Goal: Check status: Check status

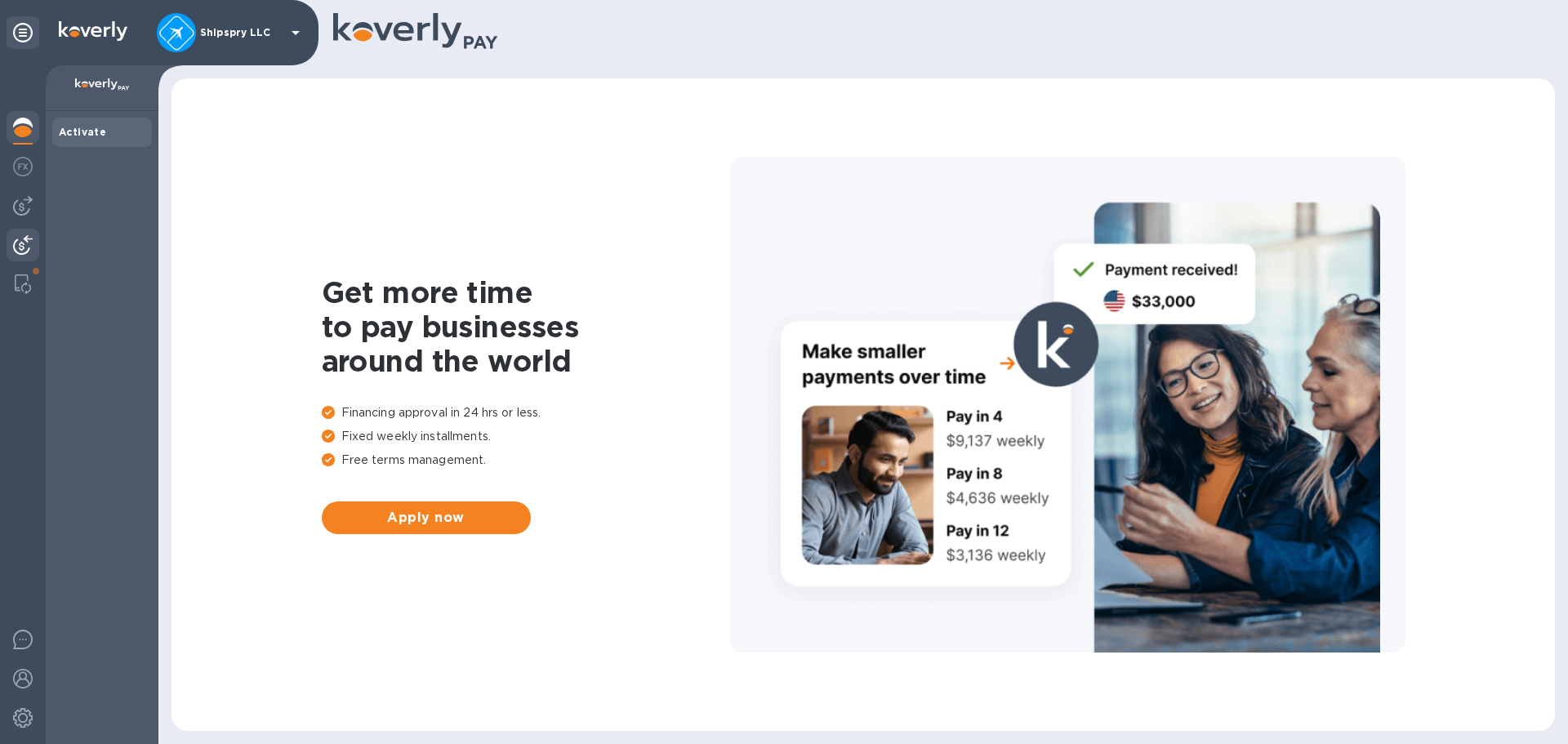
click at [18, 239] on img at bounding box center [22, 245] width 20 height 20
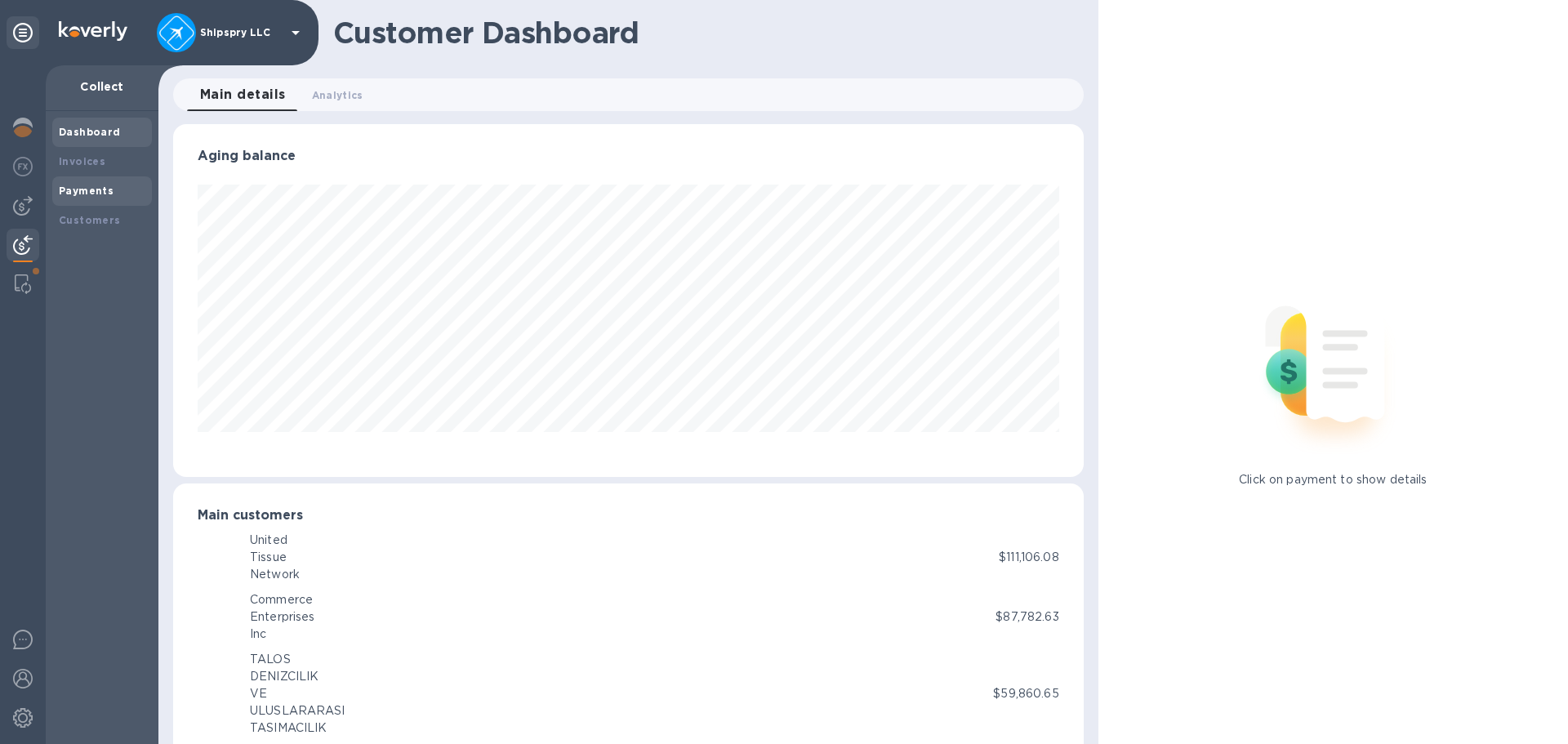
scroll to position [816385, 815530]
click at [104, 196] on div "Payments" at bounding box center [102, 190] width 86 height 16
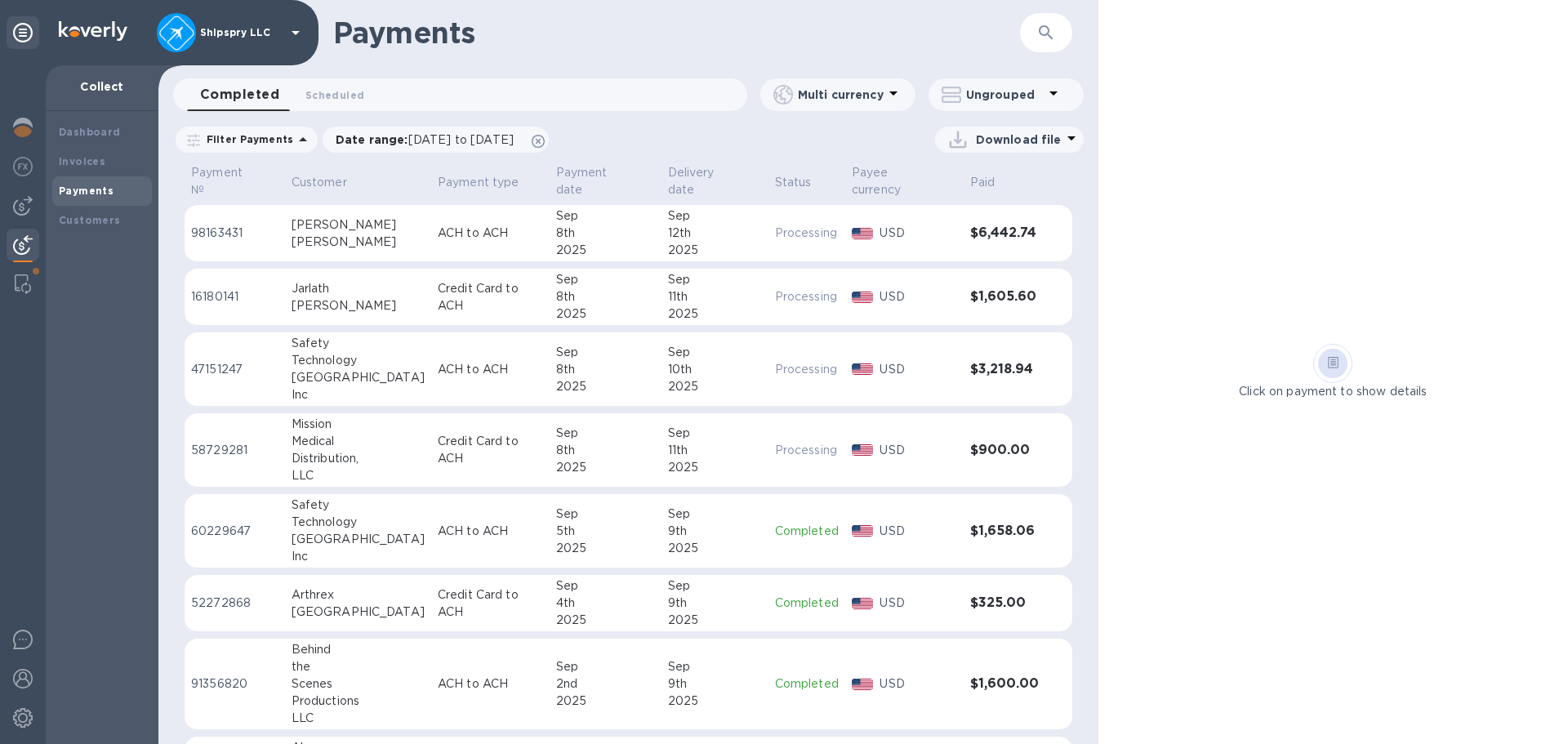
click at [697, 37] on h1 "Payments" at bounding box center [676, 33] width 687 height 35
click at [16, 202] on img at bounding box center [22, 205] width 20 height 20
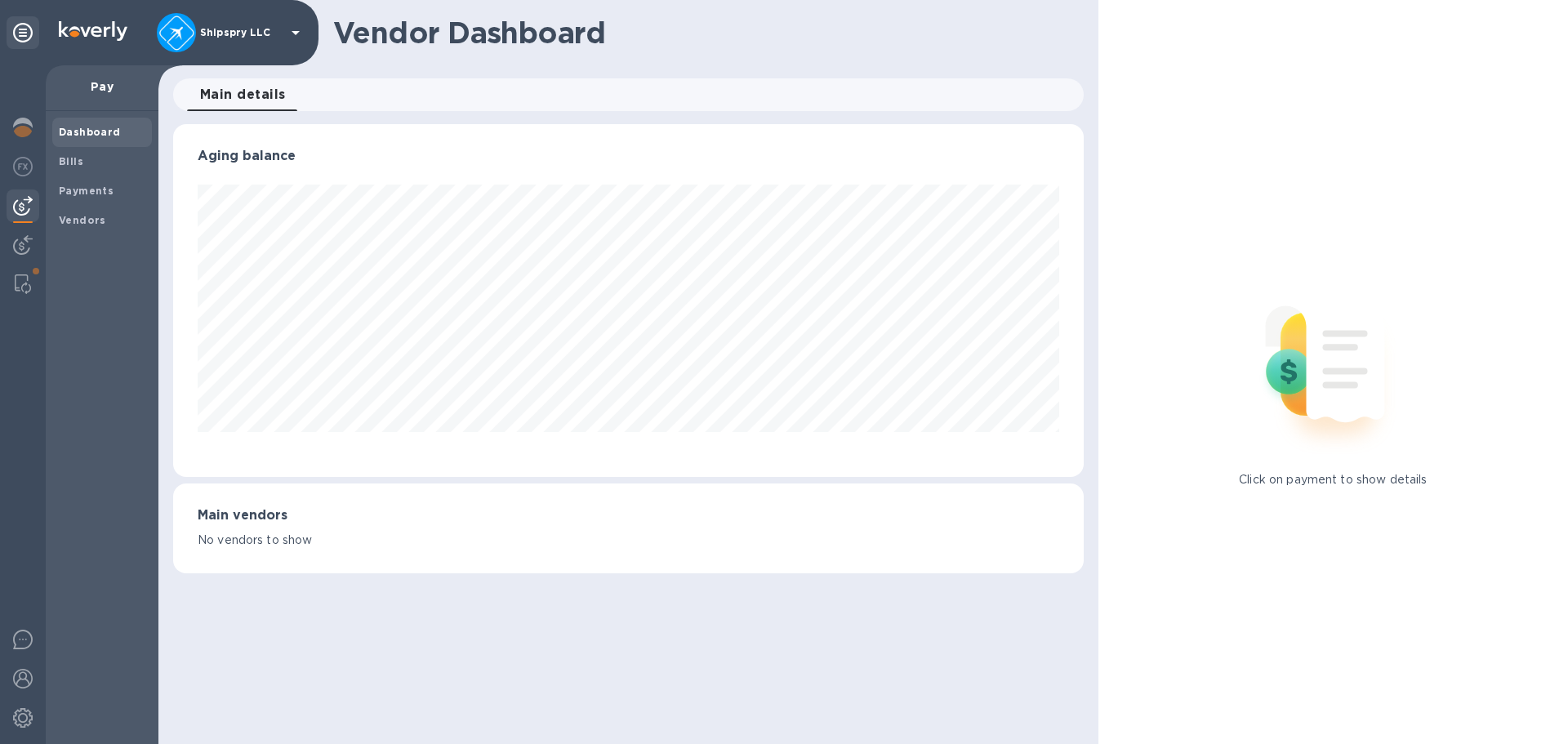
scroll to position [353, 910]
click at [82, 162] on span "Bills" at bounding box center [102, 161] width 86 height 16
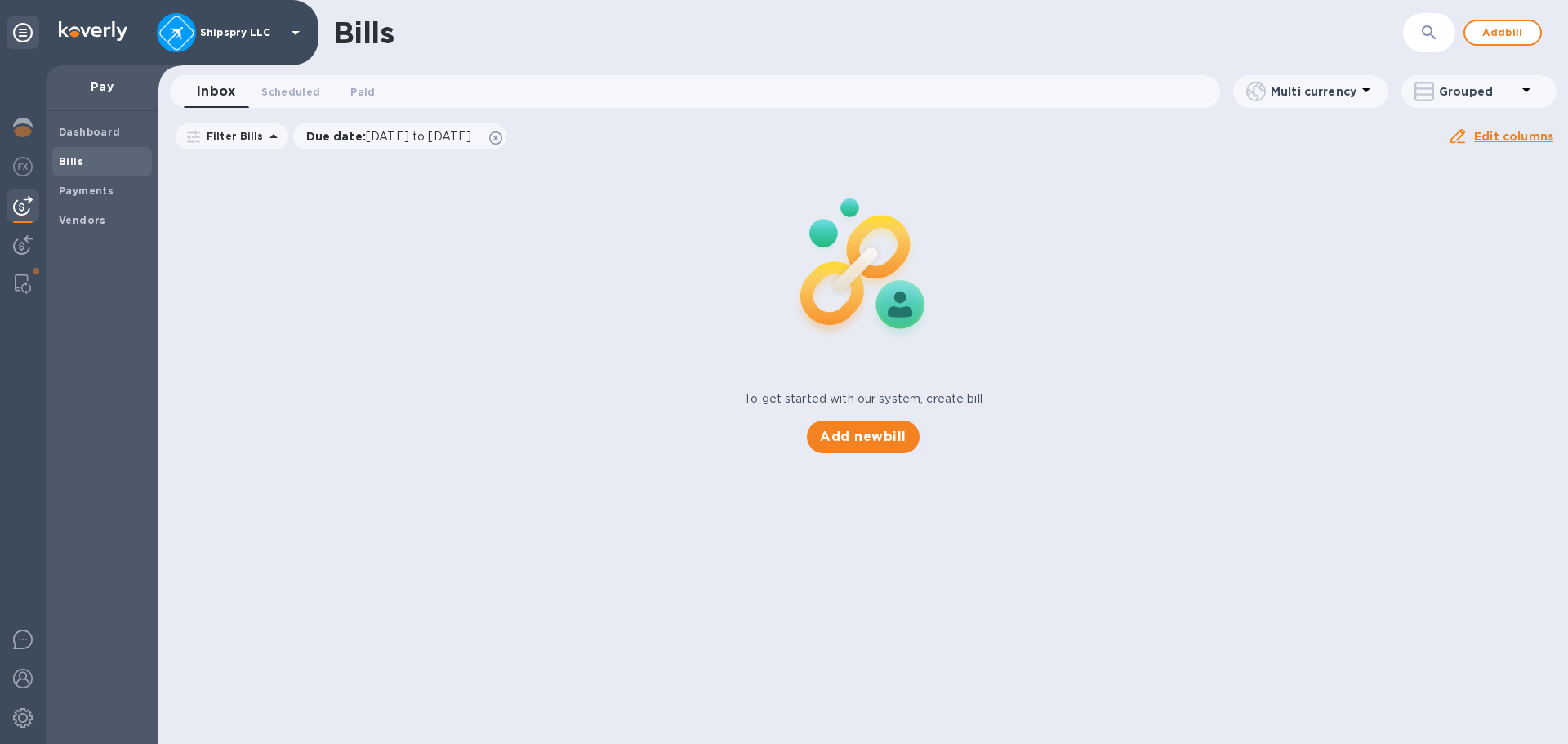
click at [516, 684] on div "Bills ​ Add bill Inbox 0 Scheduled 0 Paid 0 Multi currency Grouped Filter Bills…" at bounding box center [863, 372] width 1409 height 744
click at [22, 262] on div at bounding box center [22, 246] width 33 height 36
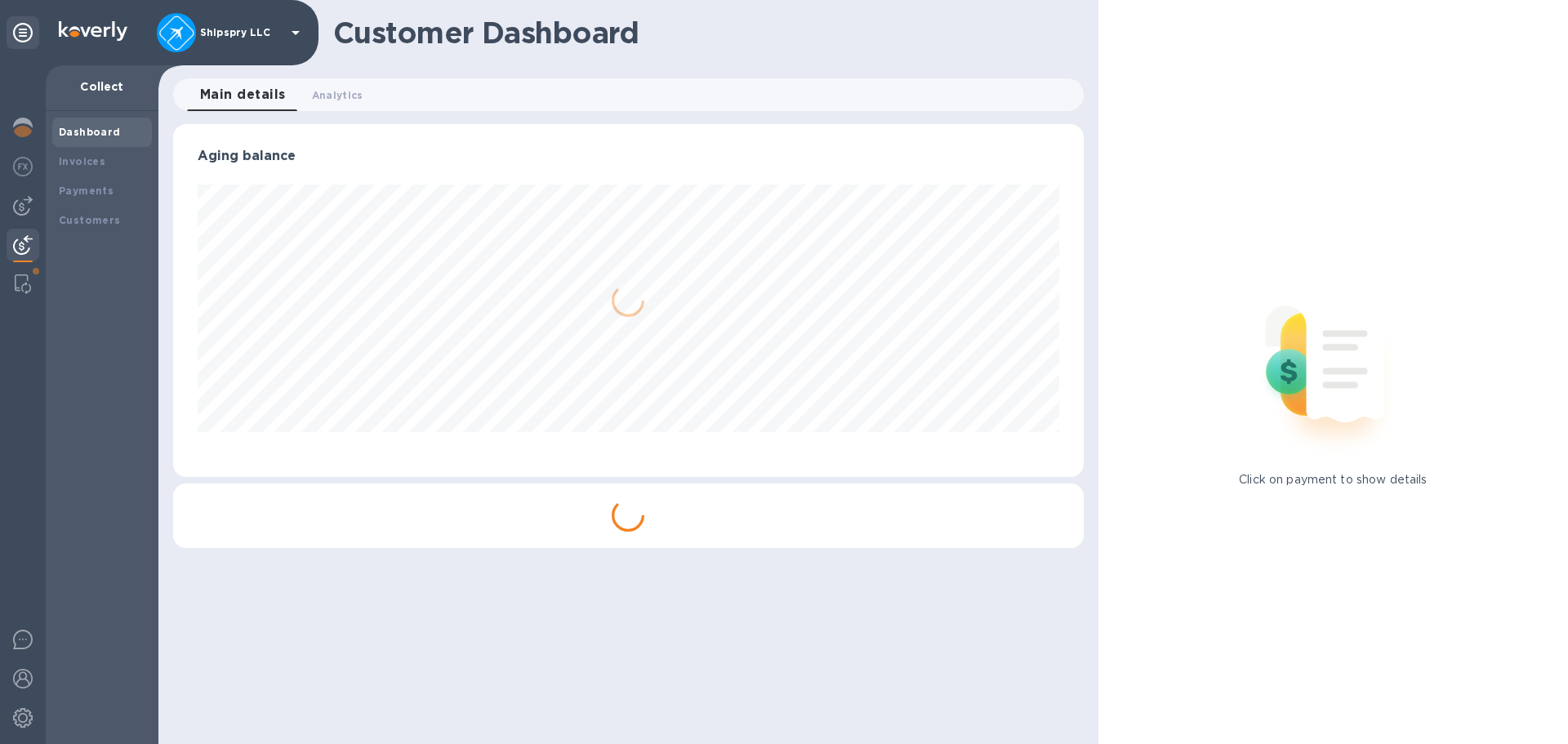
scroll to position [353, 910]
click at [86, 193] on b "Payments" at bounding box center [86, 190] width 54 height 12
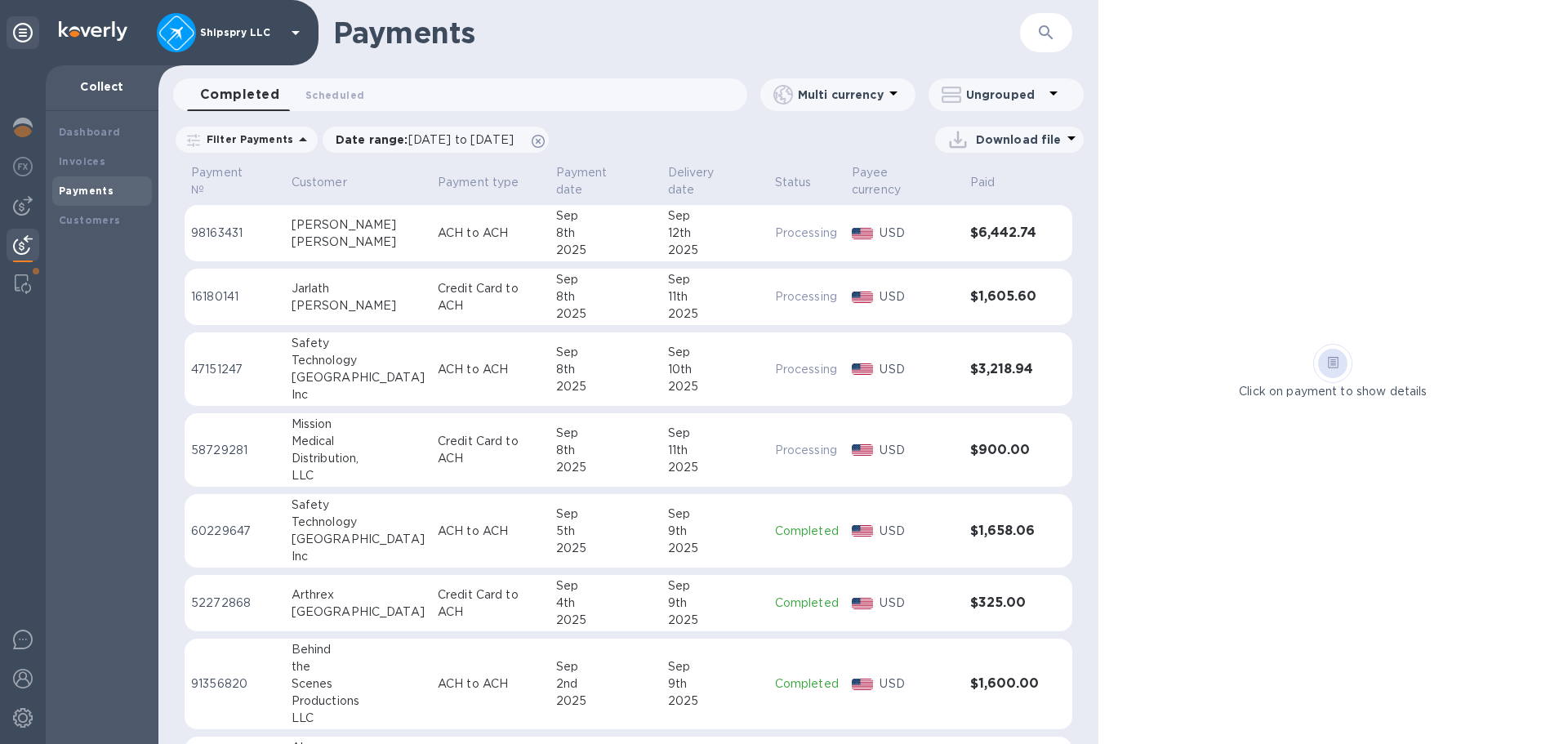
click at [696, 577] on div "Sep" at bounding box center [715, 586] width 94 height 17
